Goal: Task Accomplishment & Management: Manage account settings

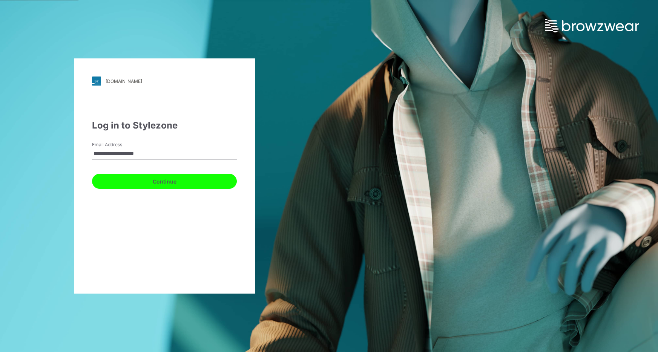
click at [108, 181] on button "Continue" at bounding box center [164, 181] width 145 height 15
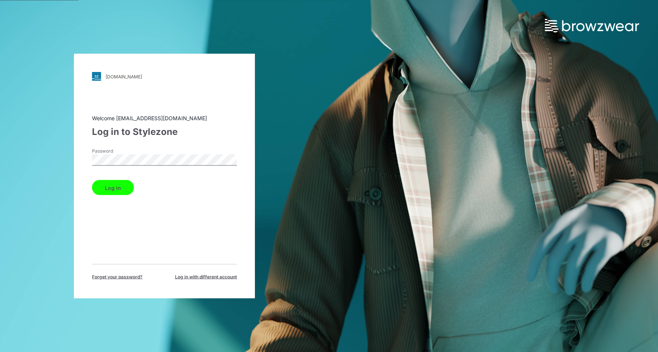
click at [114, 188] on button "Log in" at bounding box center [113, 187] width 42 height 15
